Goal: Task Accomplishment & Management: Use online tool/utility

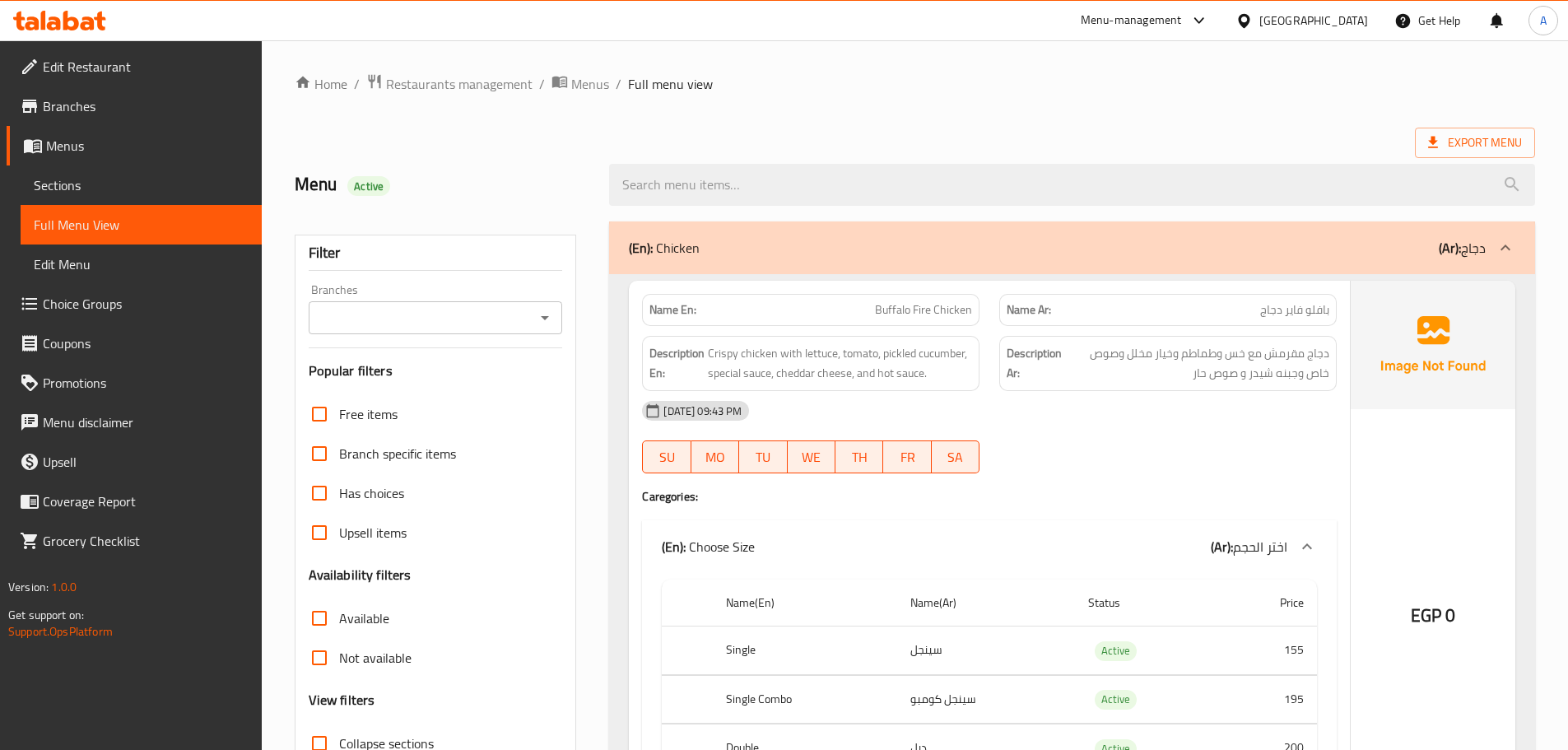
click at [1361, 21] on div "[GEOGRAPHIC_DATA]" at bounding box center [1313, 21] width 109 height 18
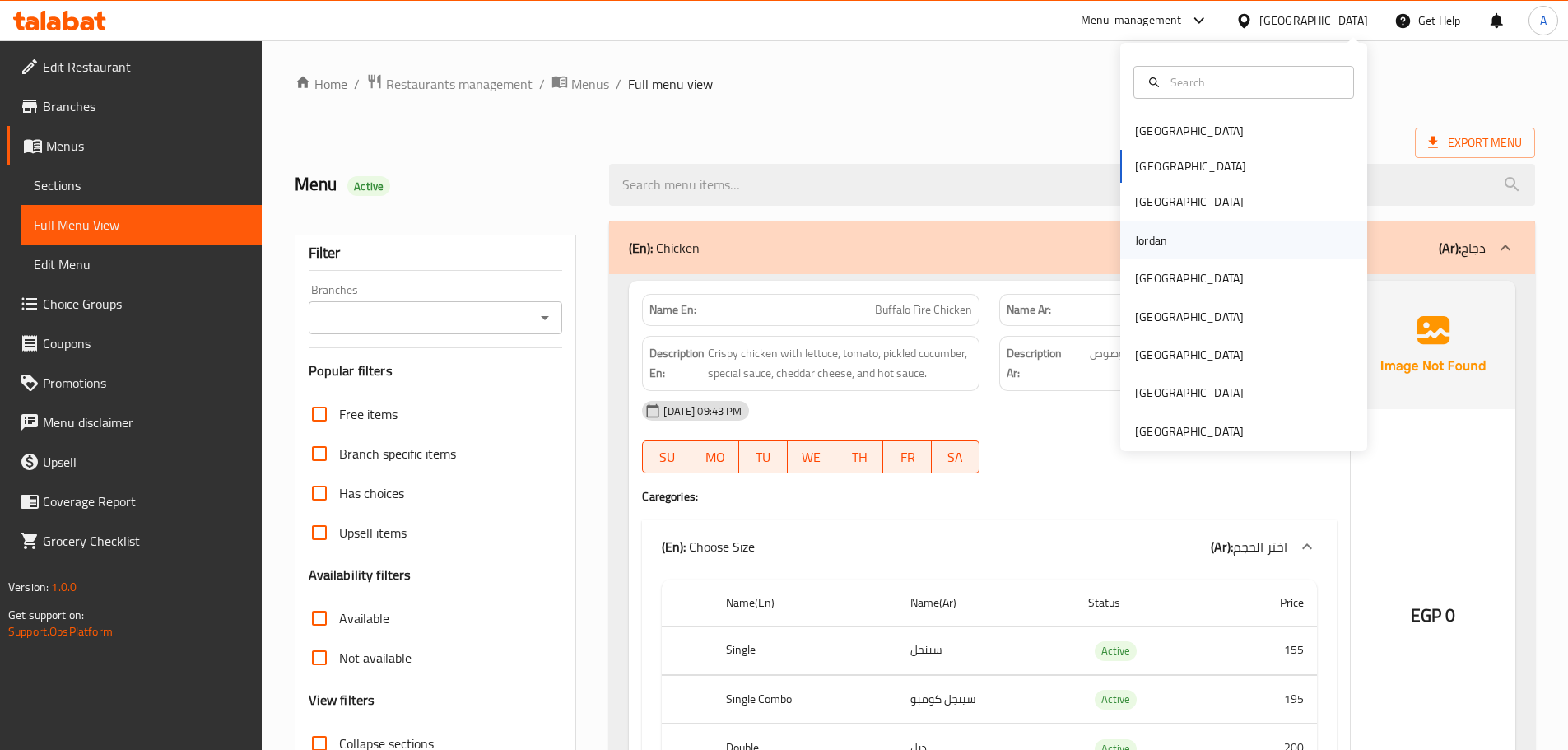
click at [1168, 242] on div "Jordan" at bounding box center [1151, 241] width 58 height 38
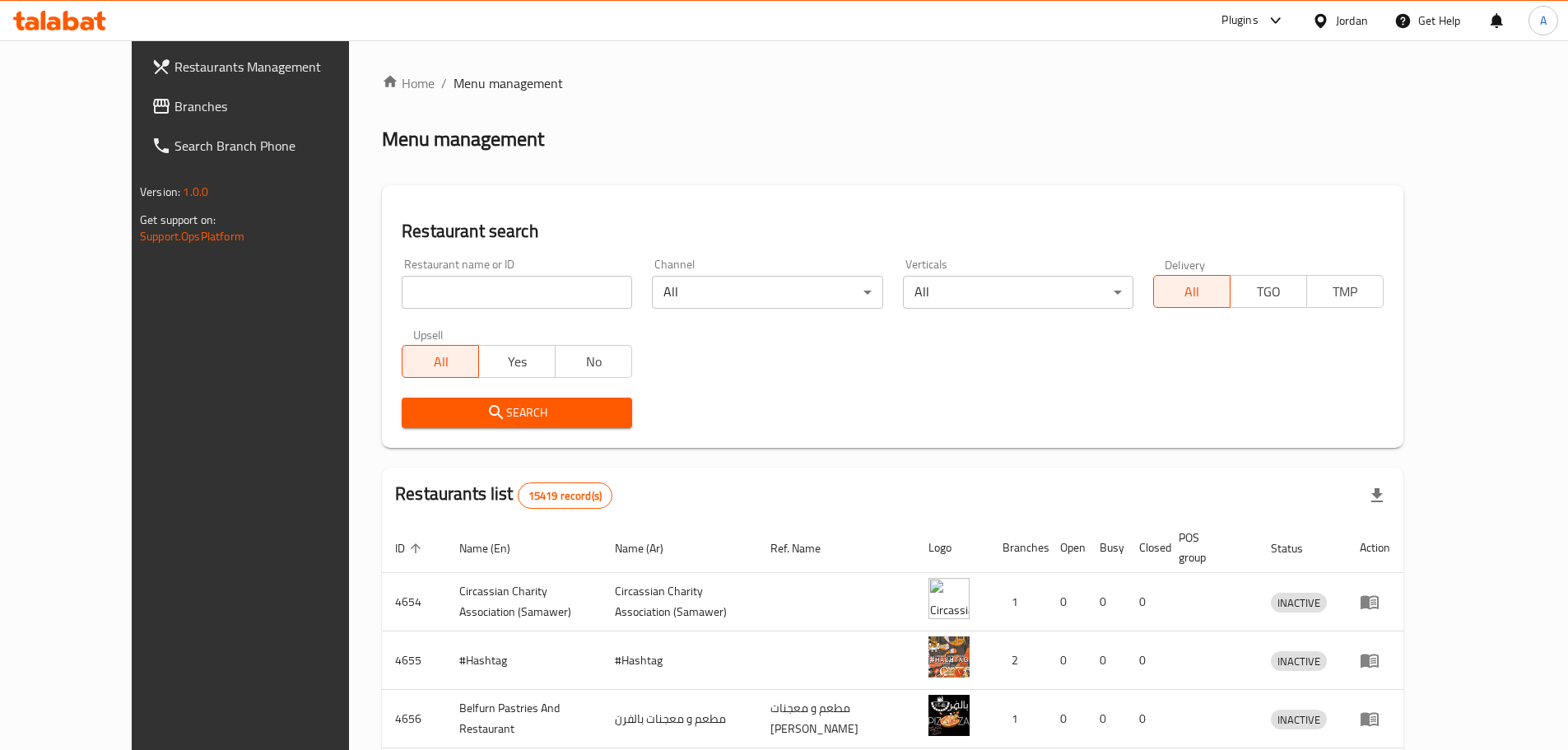
click at [139, 119] on link "Branches" at bounding box center [266, 106] width 256 height 40
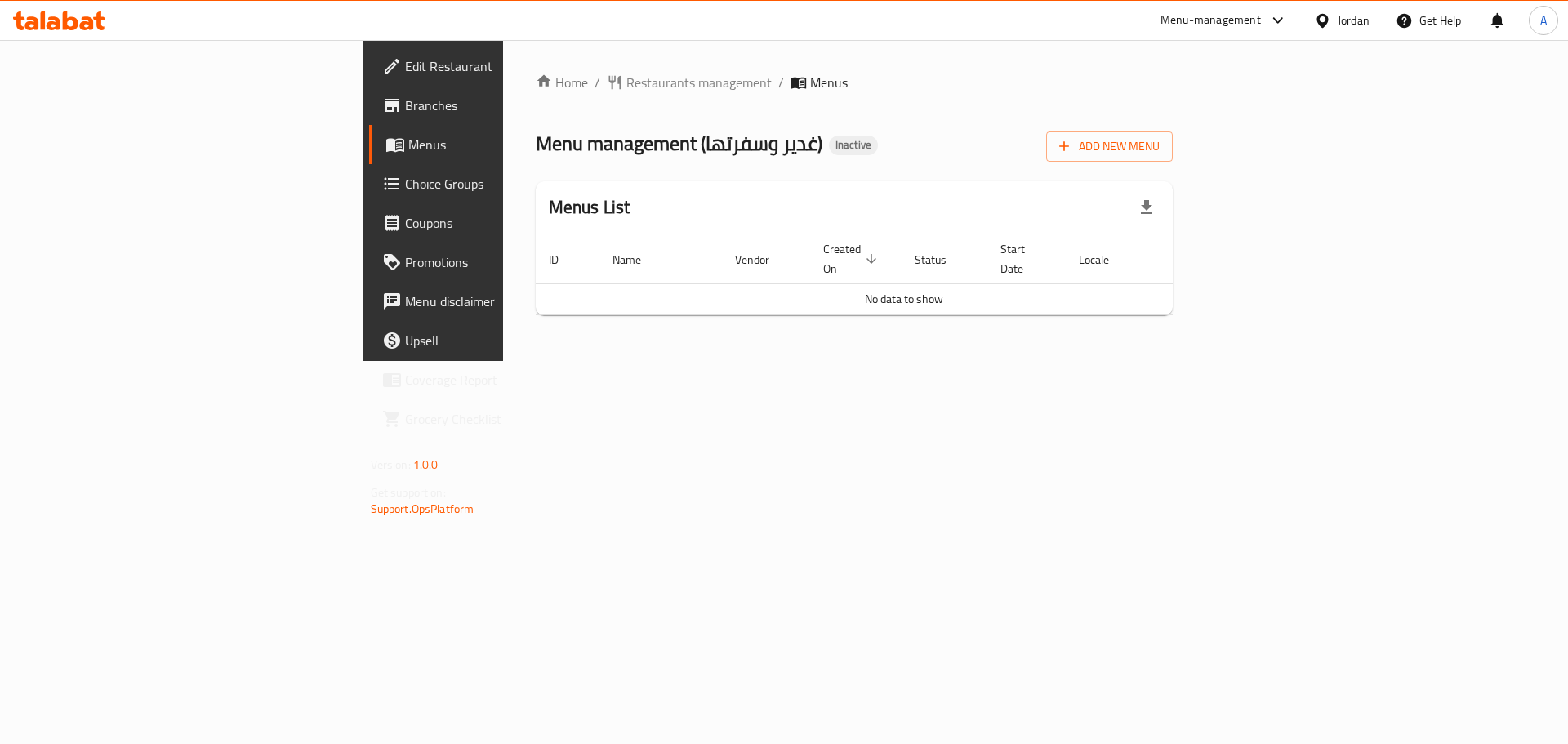
click at [1173, 128] on div "Add New Menu" at bounding box center [1110, 143] width 127 height 37
click at [1072, 152] on icon "button" at bounding box center [1064, 146] width 16 height 16
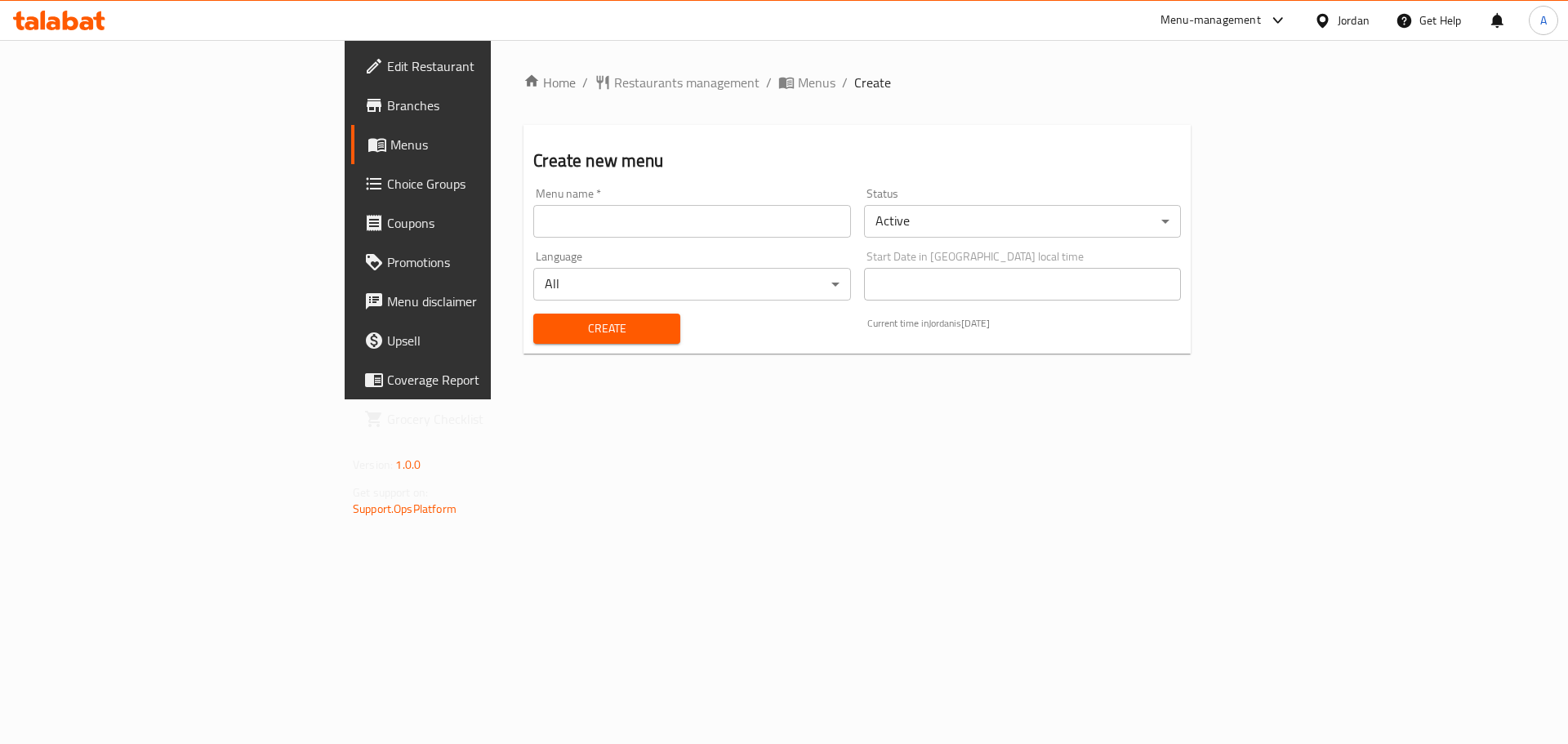
click at [678, 230] on input "text" at bounding box center [691, 221] width 317 height 33
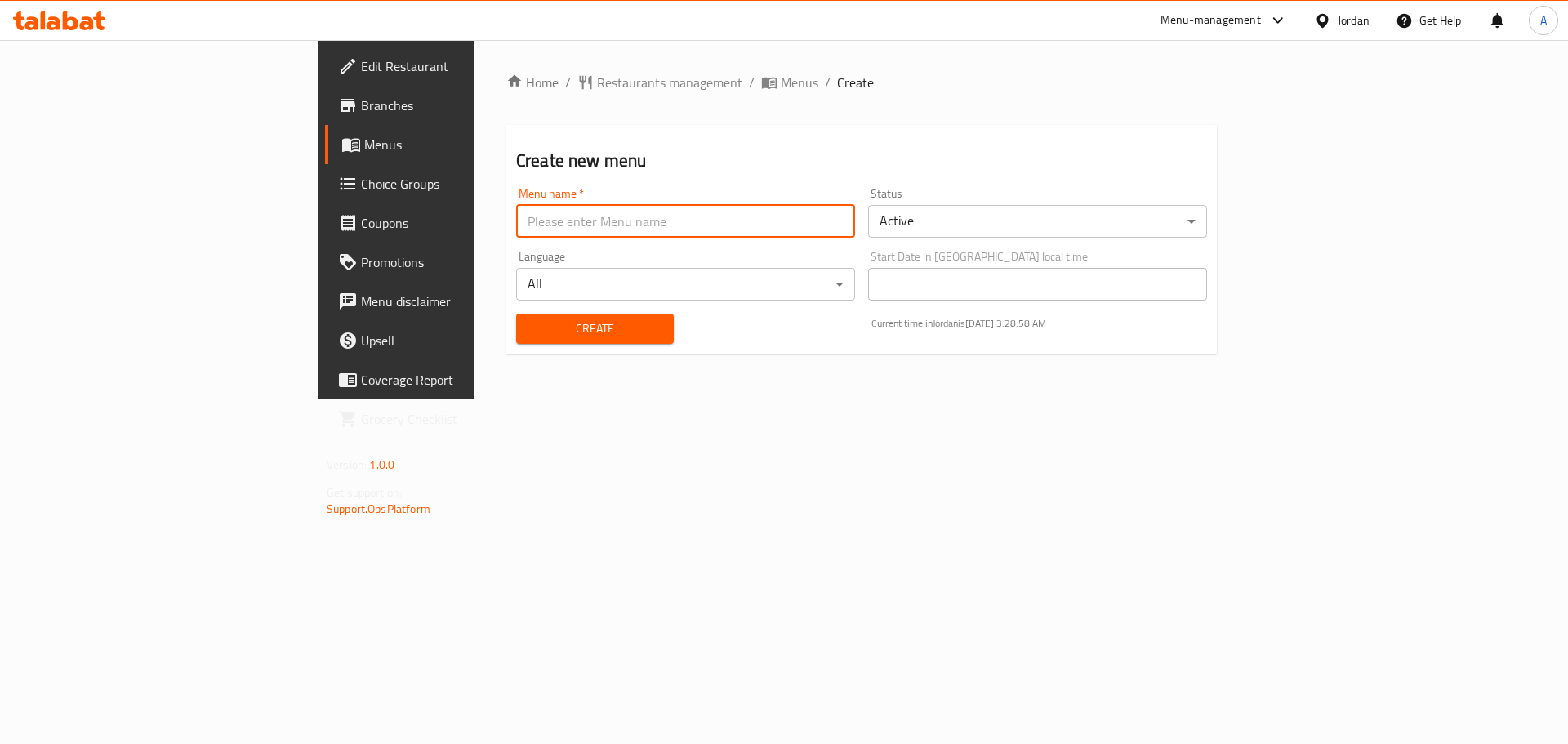
type input "Menu"
click at [529, 334] on span "Create" at bounding box center [595, 328] width 132 height 21
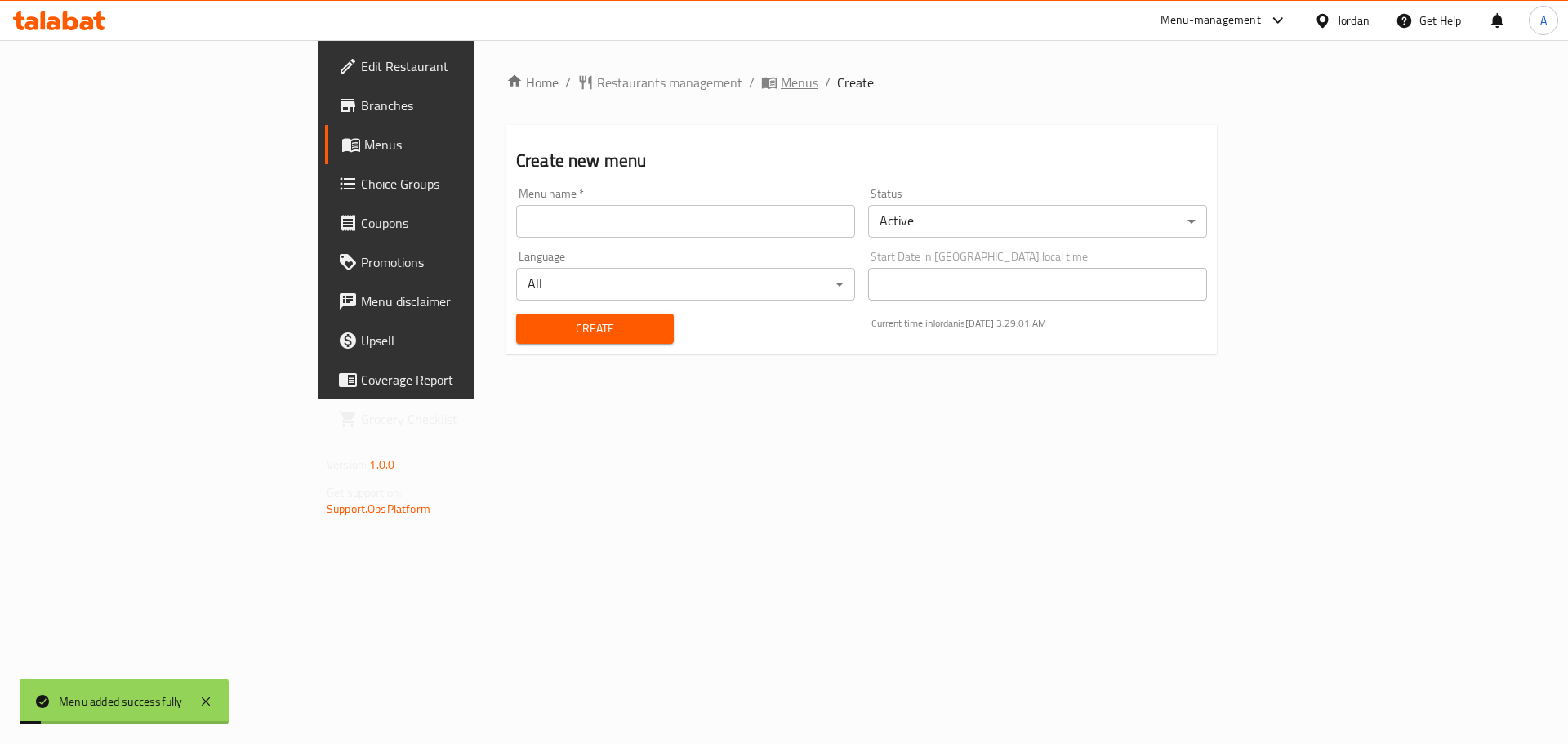
click at [780, 88] on span "Menus" at bounding box center [799, 82] width 38 height 20
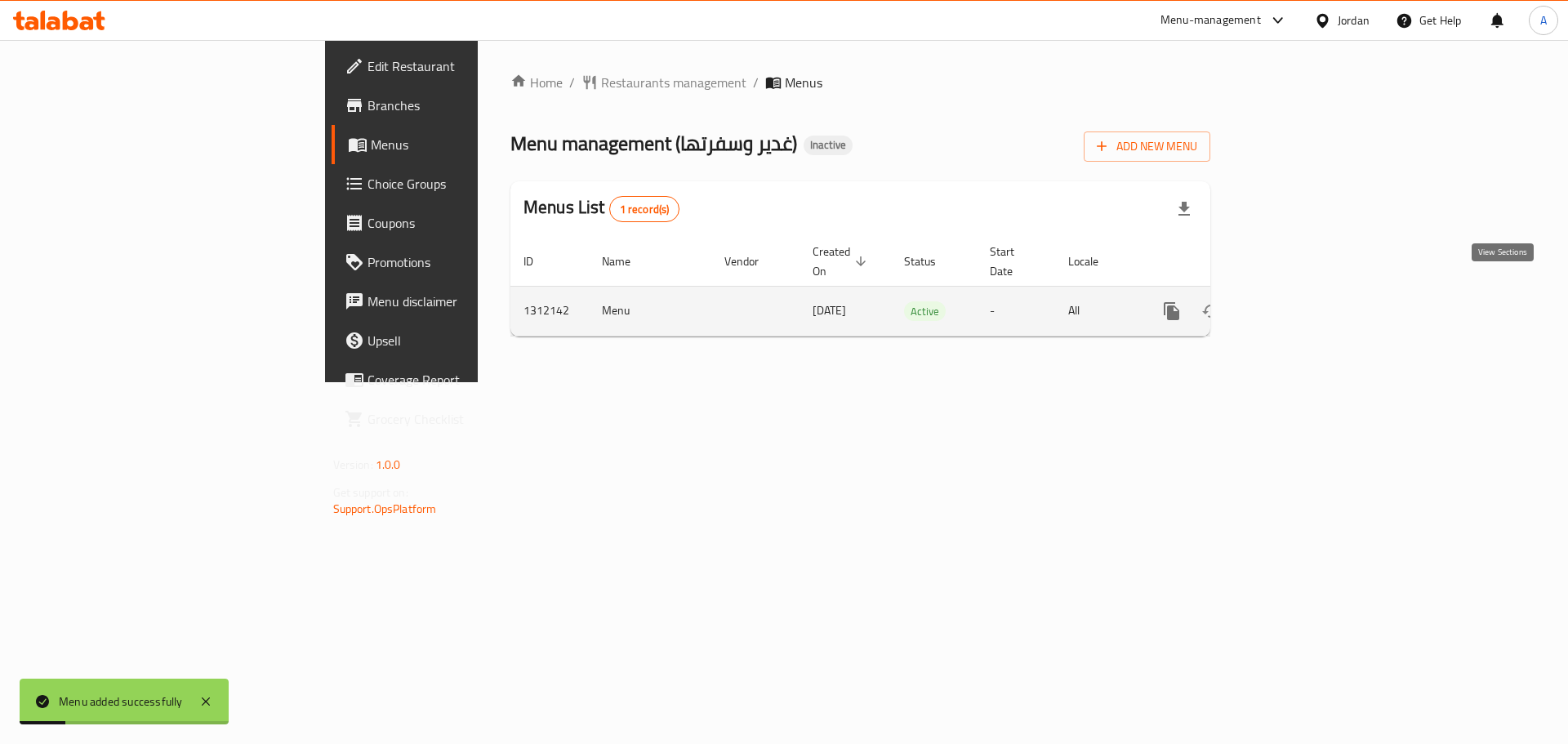
click at [1299, 301] on icon "enhanced table" at bounding box center [1290, 311] width 20 height 20
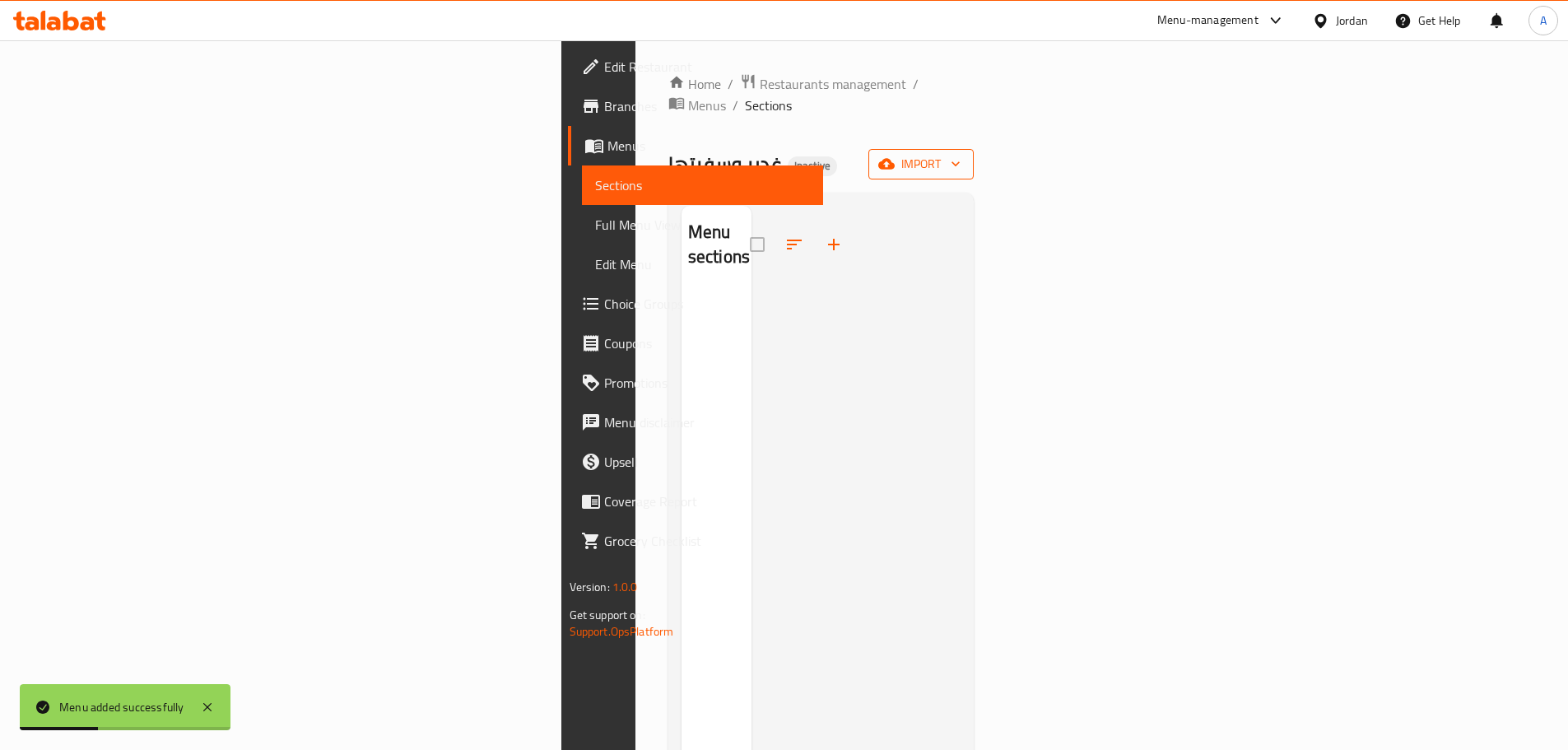
click at [961, 154] on span "import" at bounding box center [921, 164] width 79 height 21
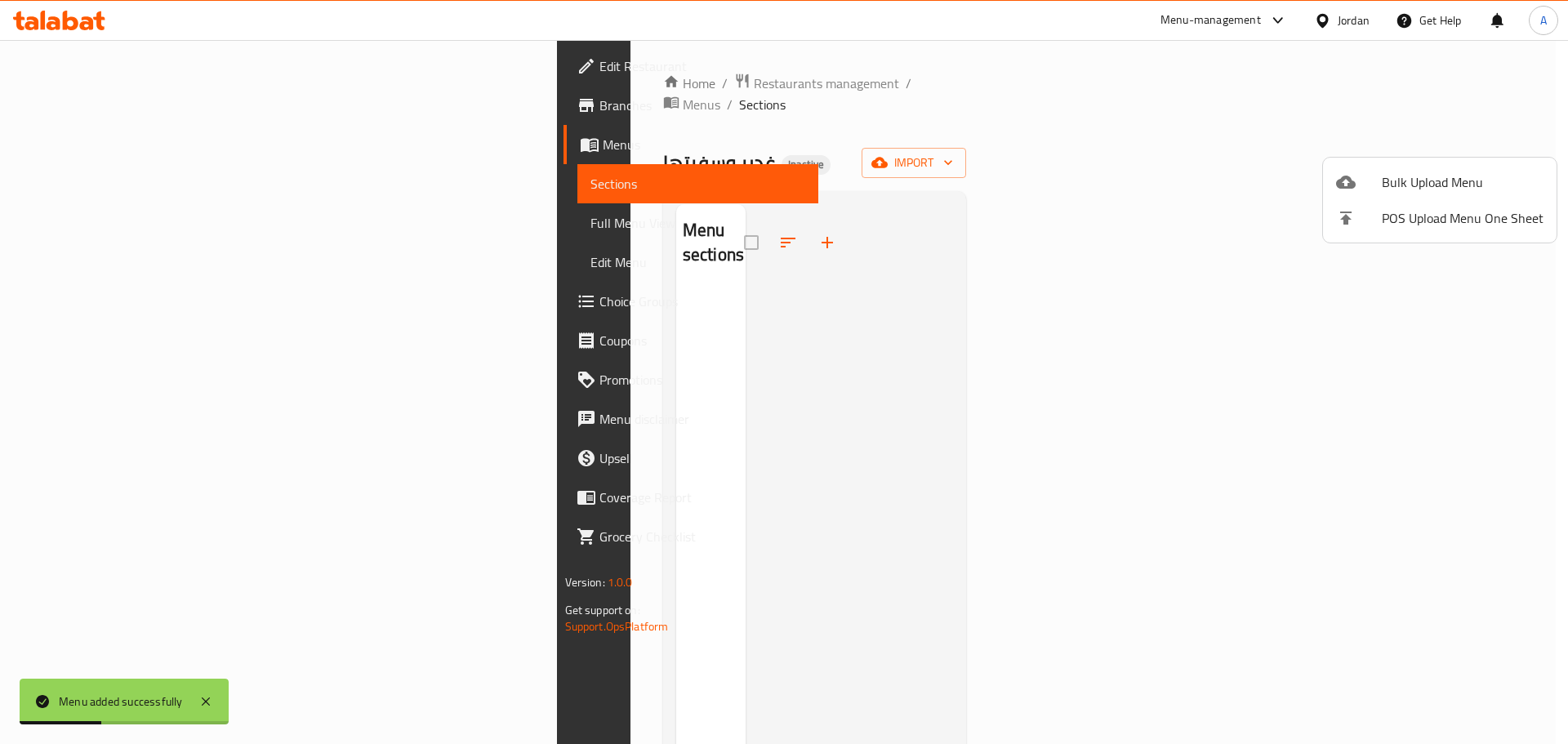
click at [1377, 179] on div at bounding box center [1359, 182] width 46 height 20
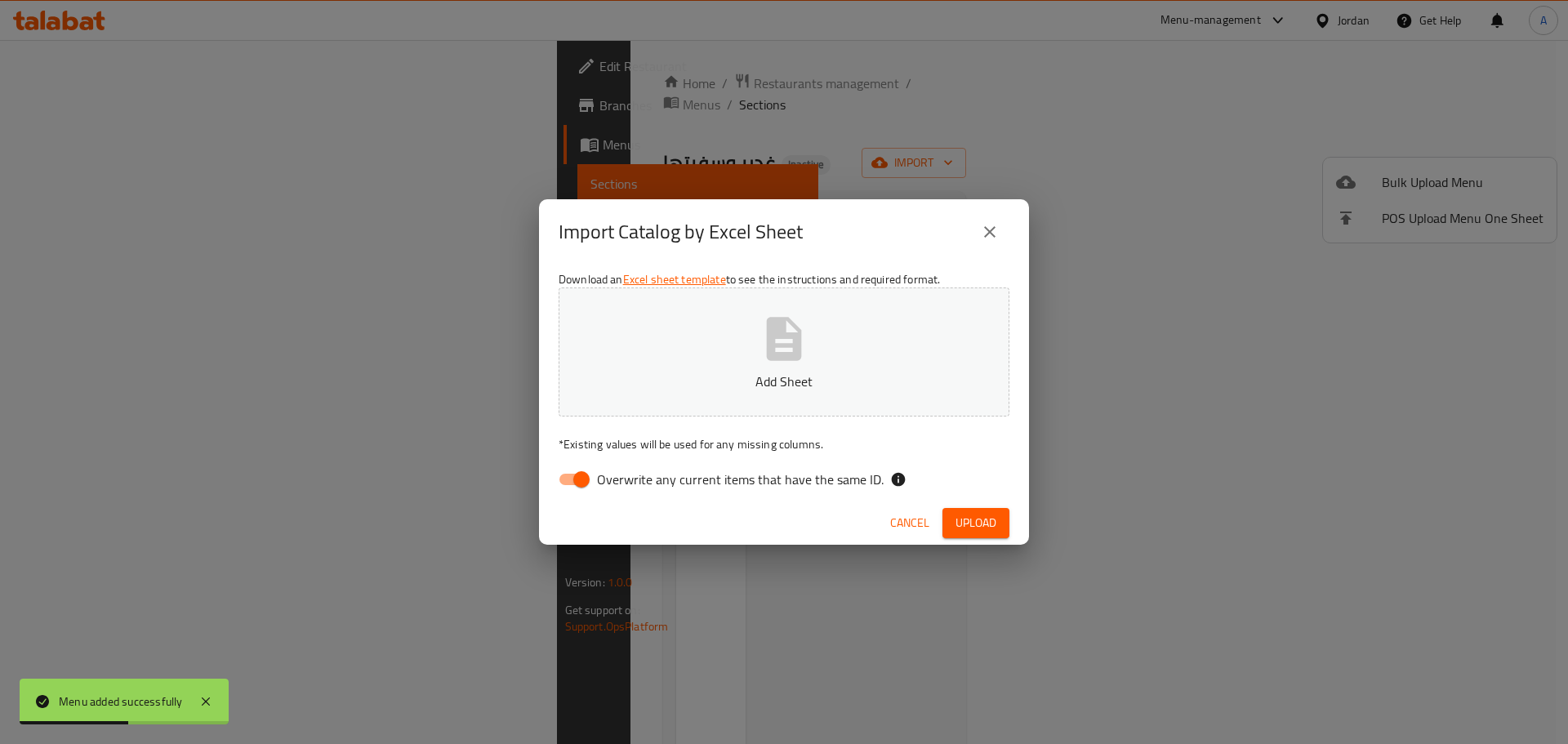
click at [771, 476] on span "Overwrite any current items that have the same ID." at bounding box center [740, 479] width 286 height 20
click at [628, 476] on input "Overwrite any current items that have the same ID." at bounding box center [581, 480] width 93 height 31
checkbox input "false"
click at [985, 520] on span "Upload" at bounding box center [976, 523] width 41 height 21
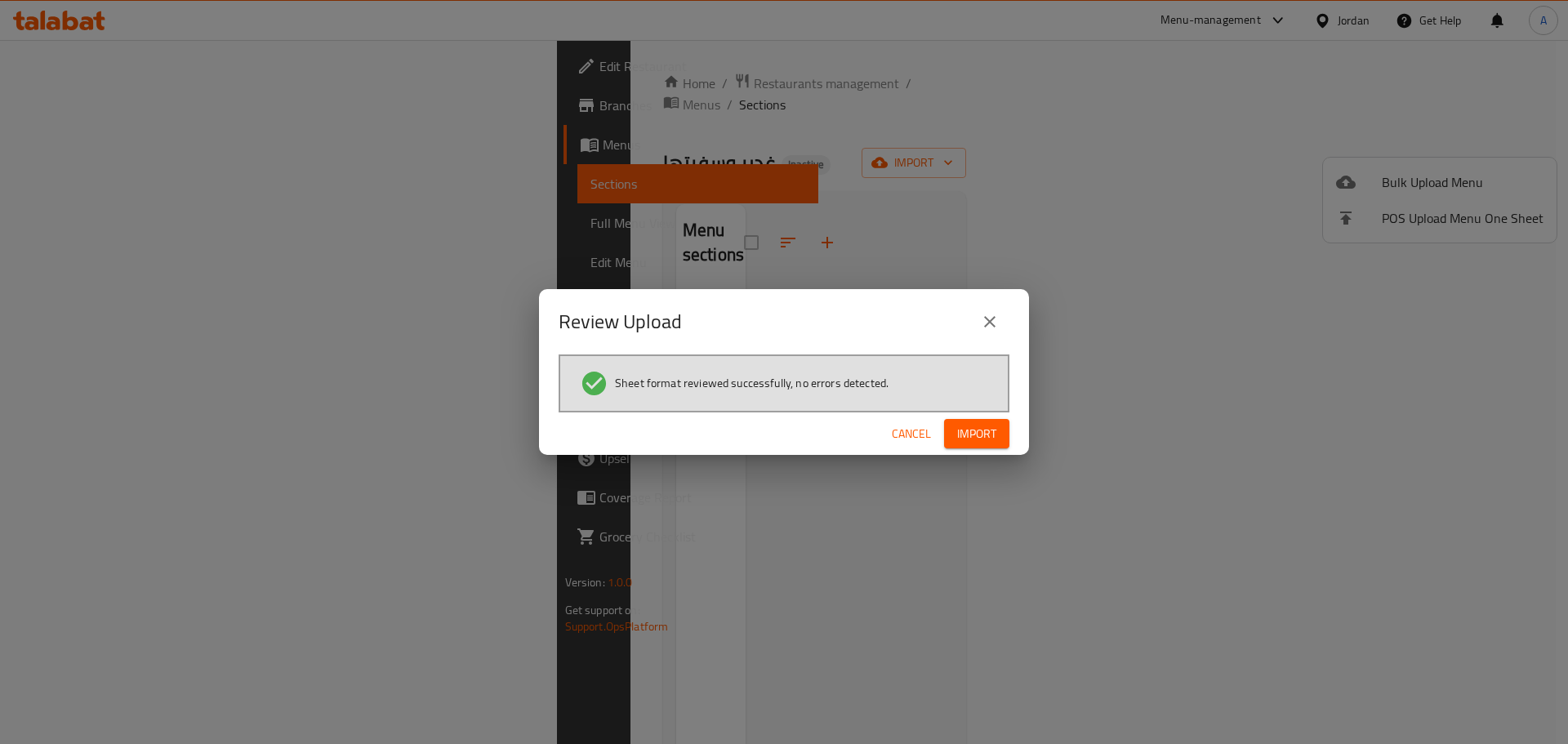
click at [997, 426] on button "Import" at bounding box center [976, 434] width 65 height 30
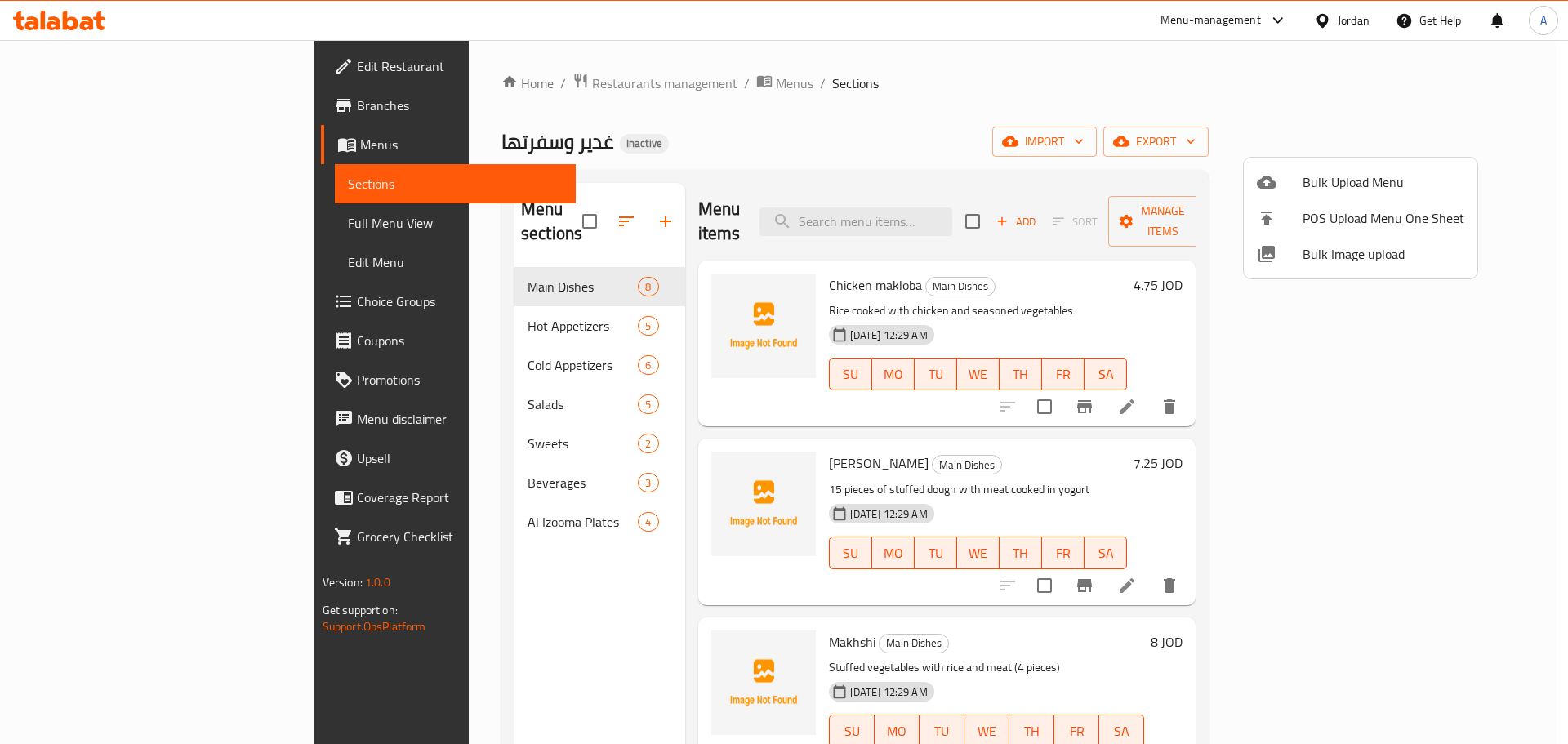
click at [118, 226] on div at bounding box center [784, 372] width 1568 height 744
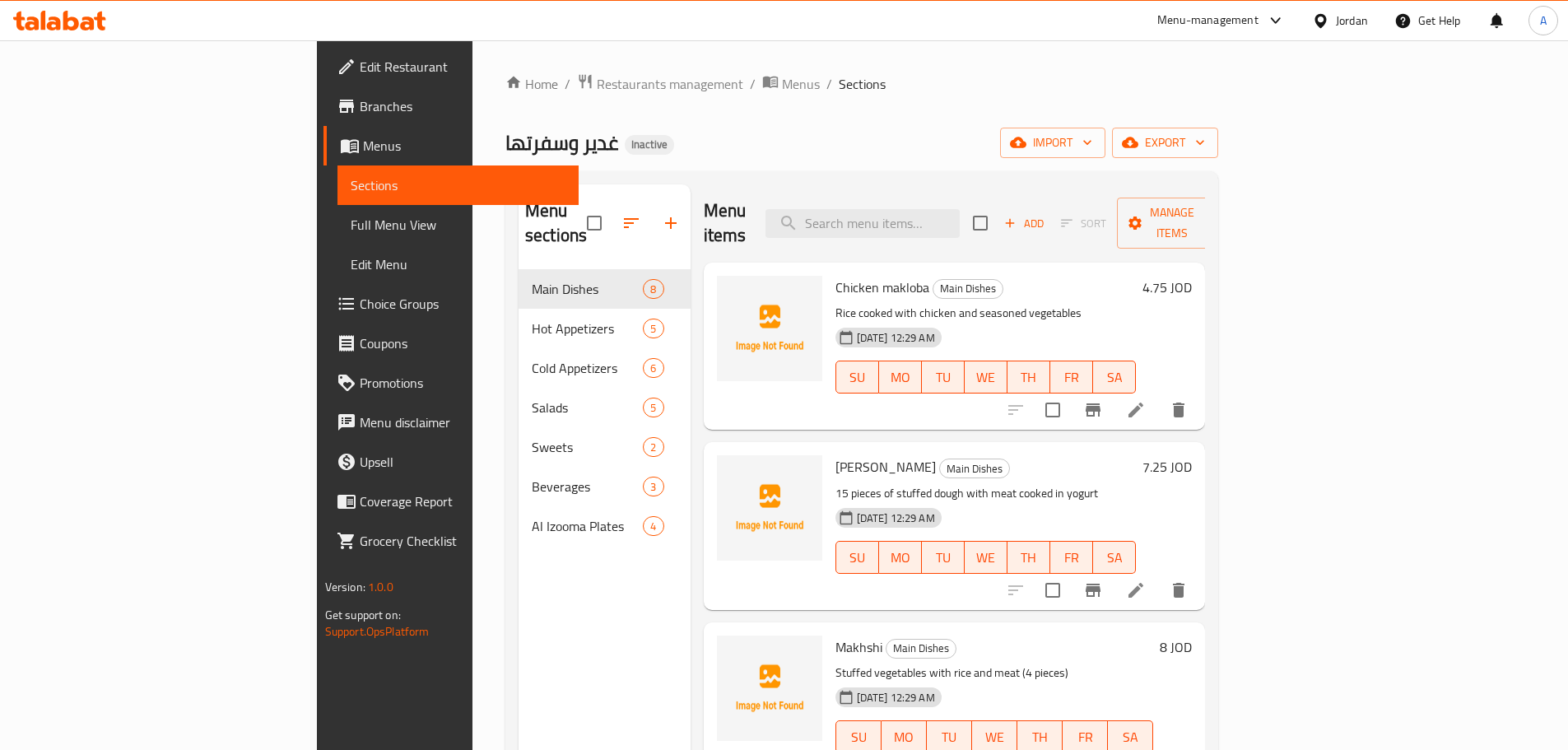
click at [351, 224] on span "Full Menu View" at bounding box center [458, 225] width 215 height 20
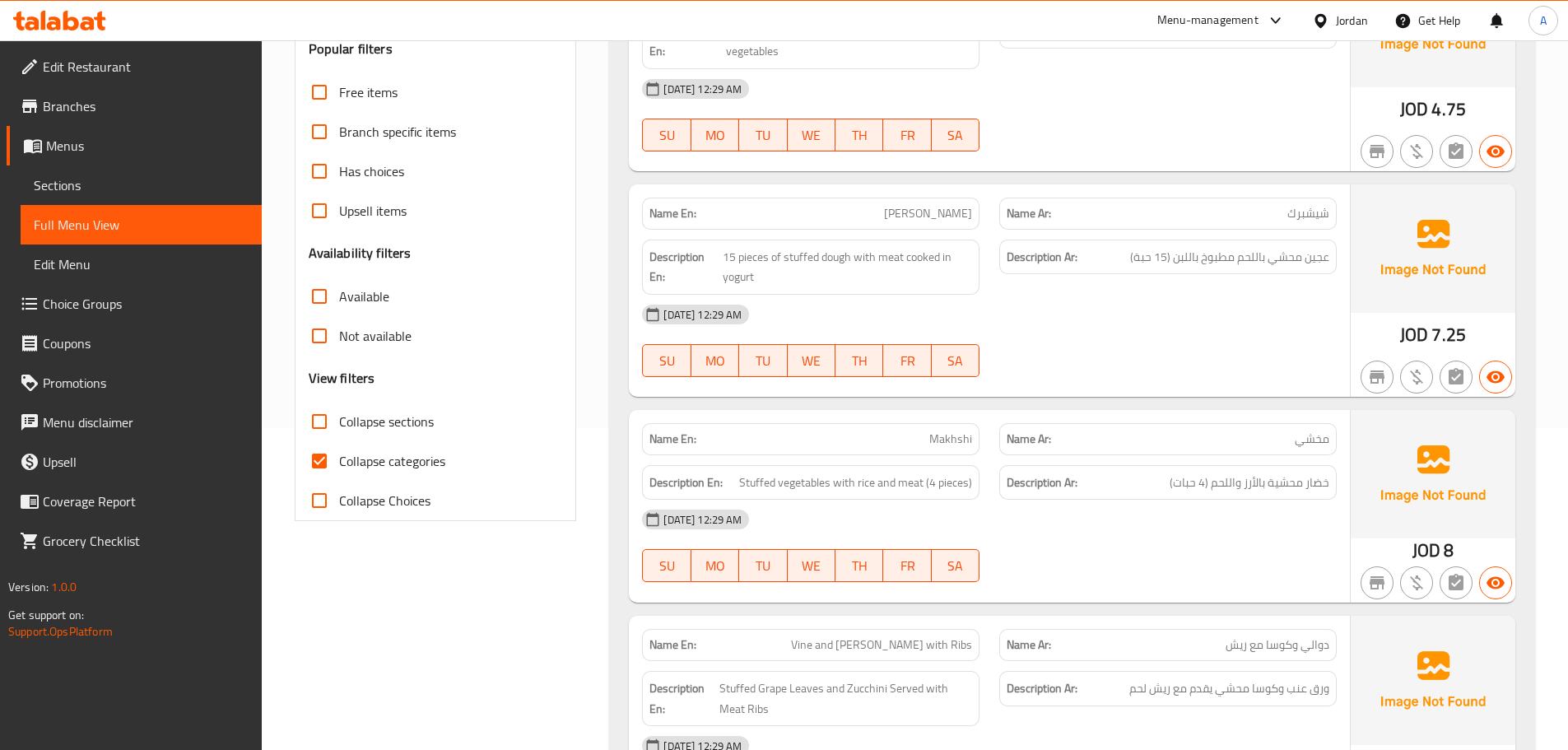
scroll to position [329, 0]
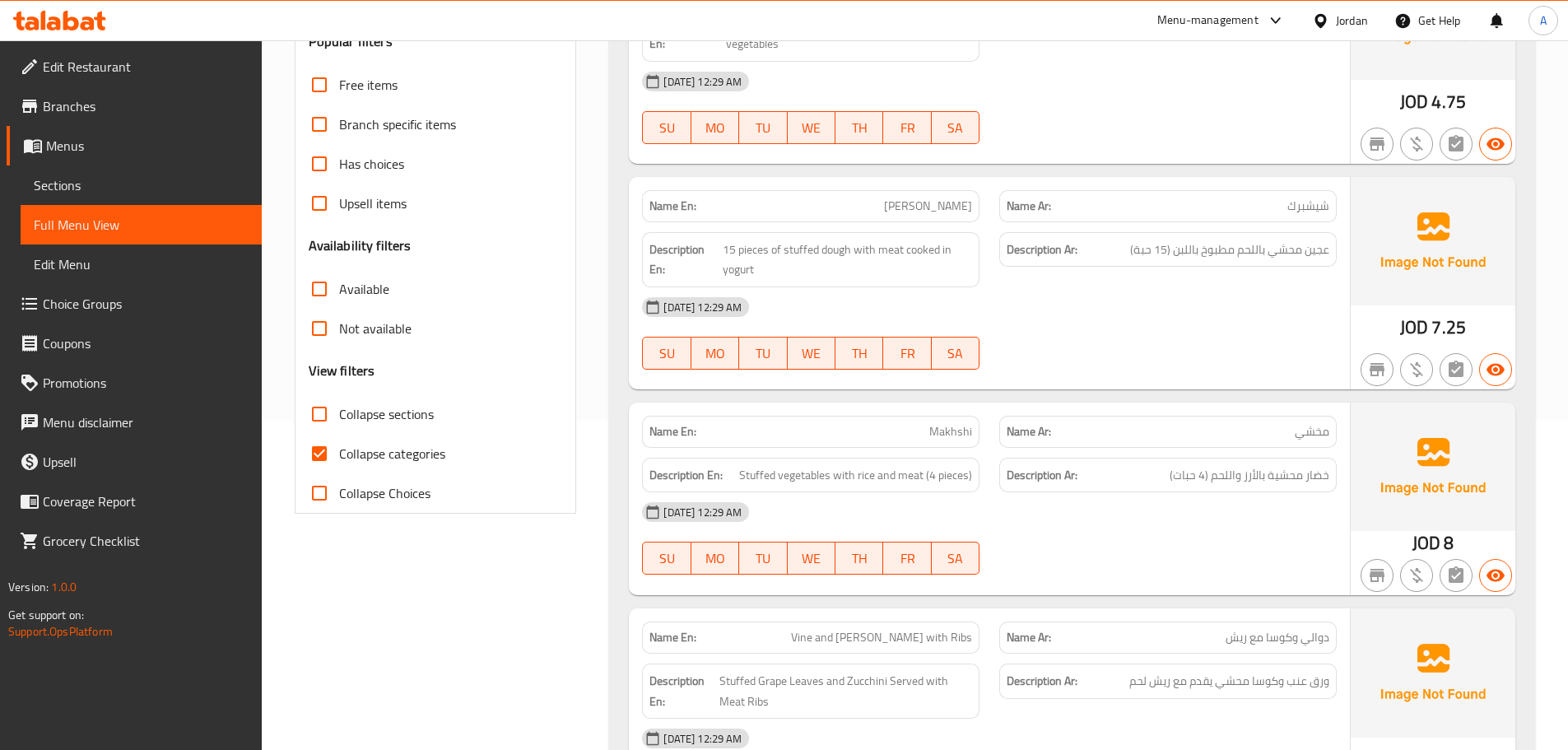
click at [317, 454] on input "Collapse categories" at bounding box center [319, 454] width 40 height 40
checkbox input "false"
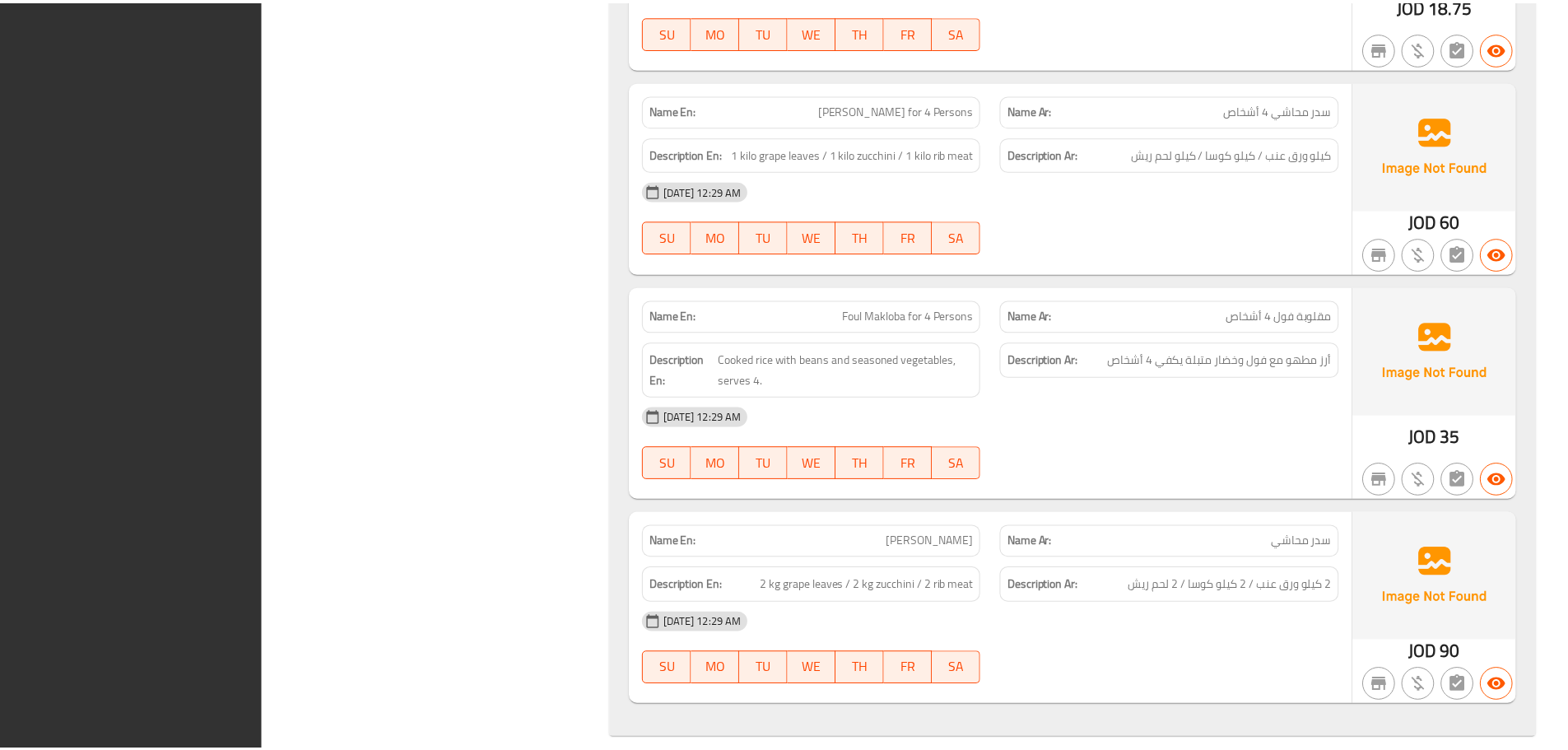
scroll to position [7015, 0]
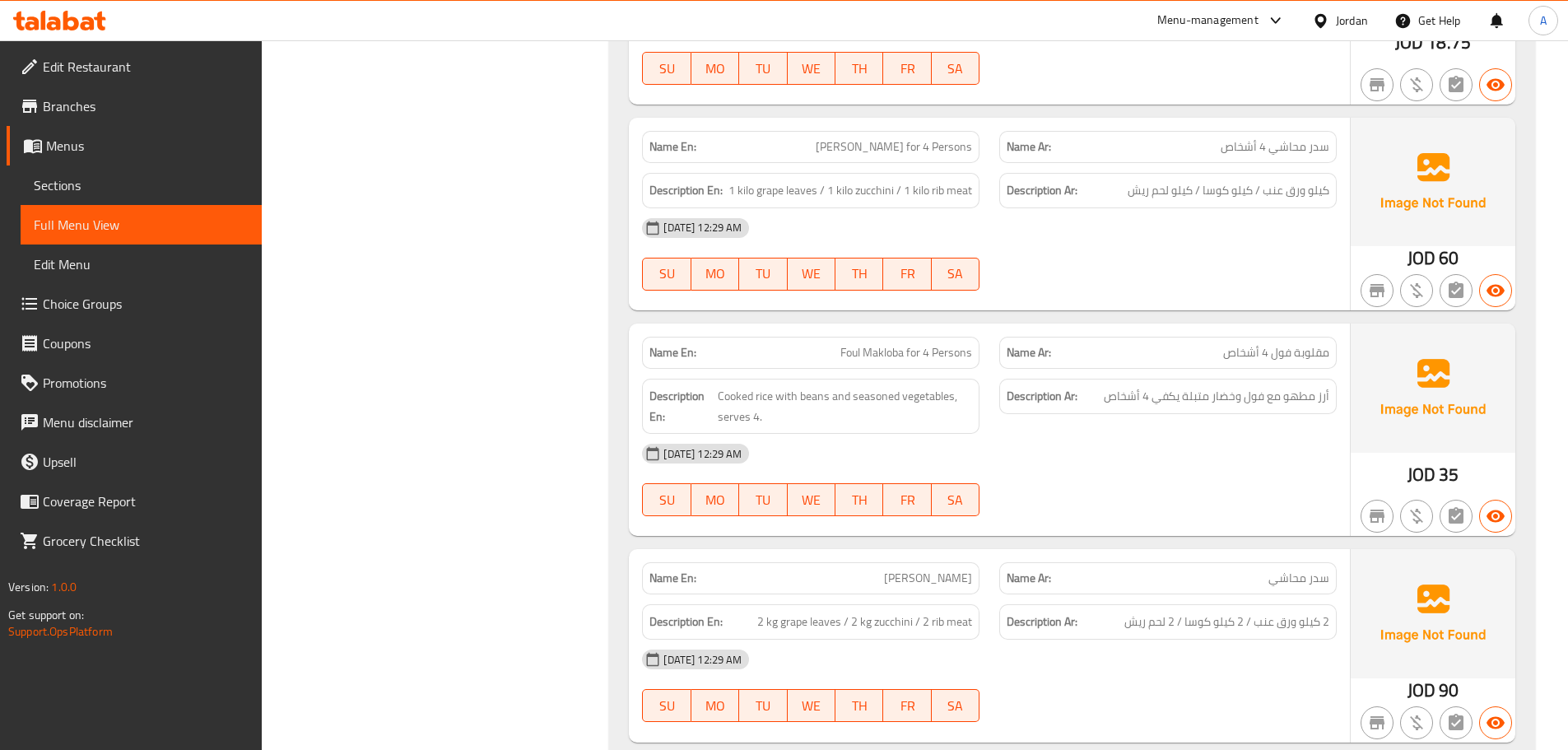
click at [100, 97] on span "Branches" at bounding box center [146, 106] width 206 height 20
